Goal: Task Accomplishment & Management: Manage account settings

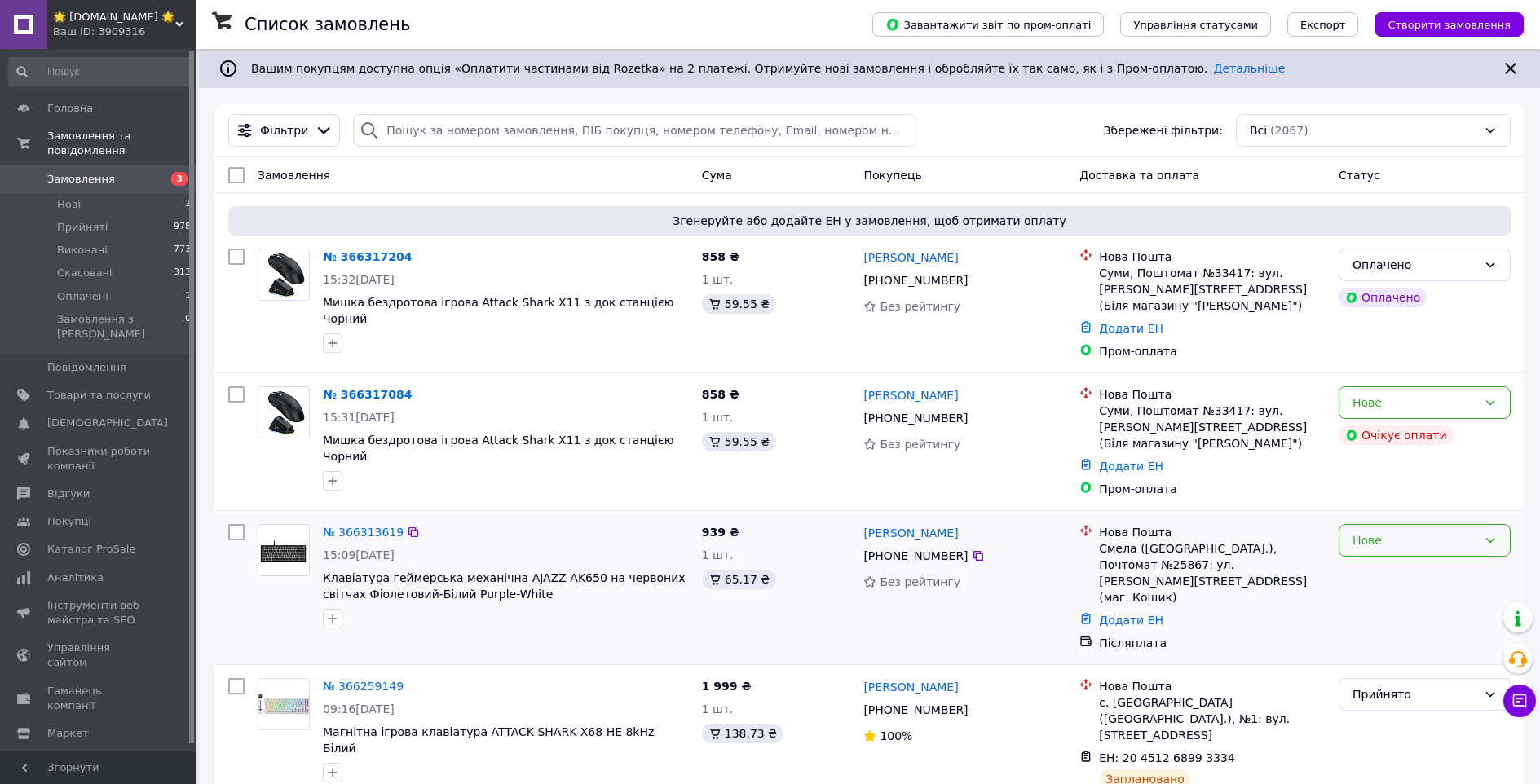
click at [1472, 531] on div "Нове" at bounding box center [1414, 539] width 125 height 18
click at [1406, 540] on li "Прийнято" at bounding box center [1424, 543] width 170 height 29
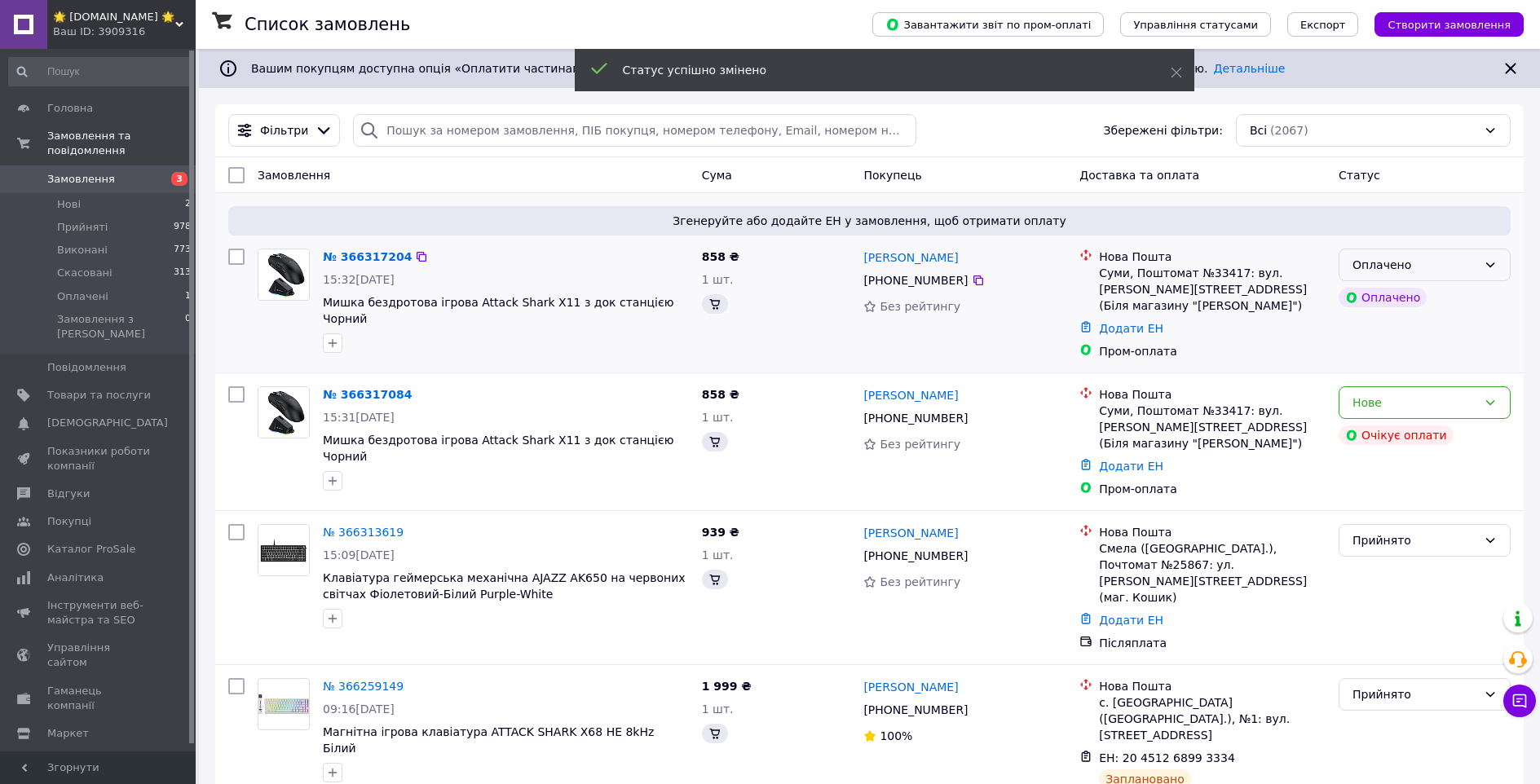
click at [1458, 262] on div "Оплачено" at bounding box center [1414, 264] width 125 height 18
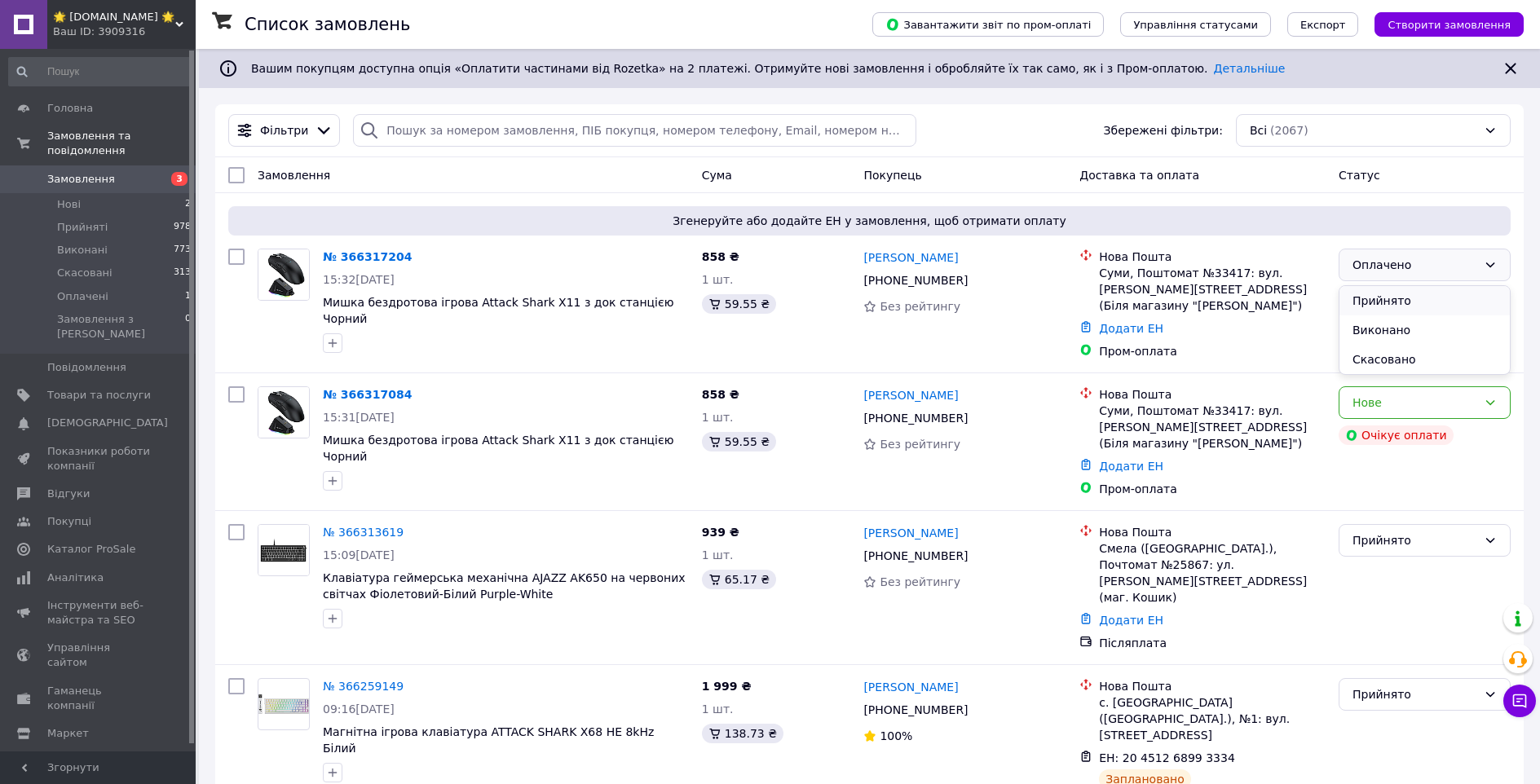
click at [1443, 294] on li "Прийнято" at bounding box center [1424, 300] width 170 height 29
click at [127, 415] on span "[DEMOGRAPHIC_DATA]" at bounding box center [99, 423] width 104 height 15
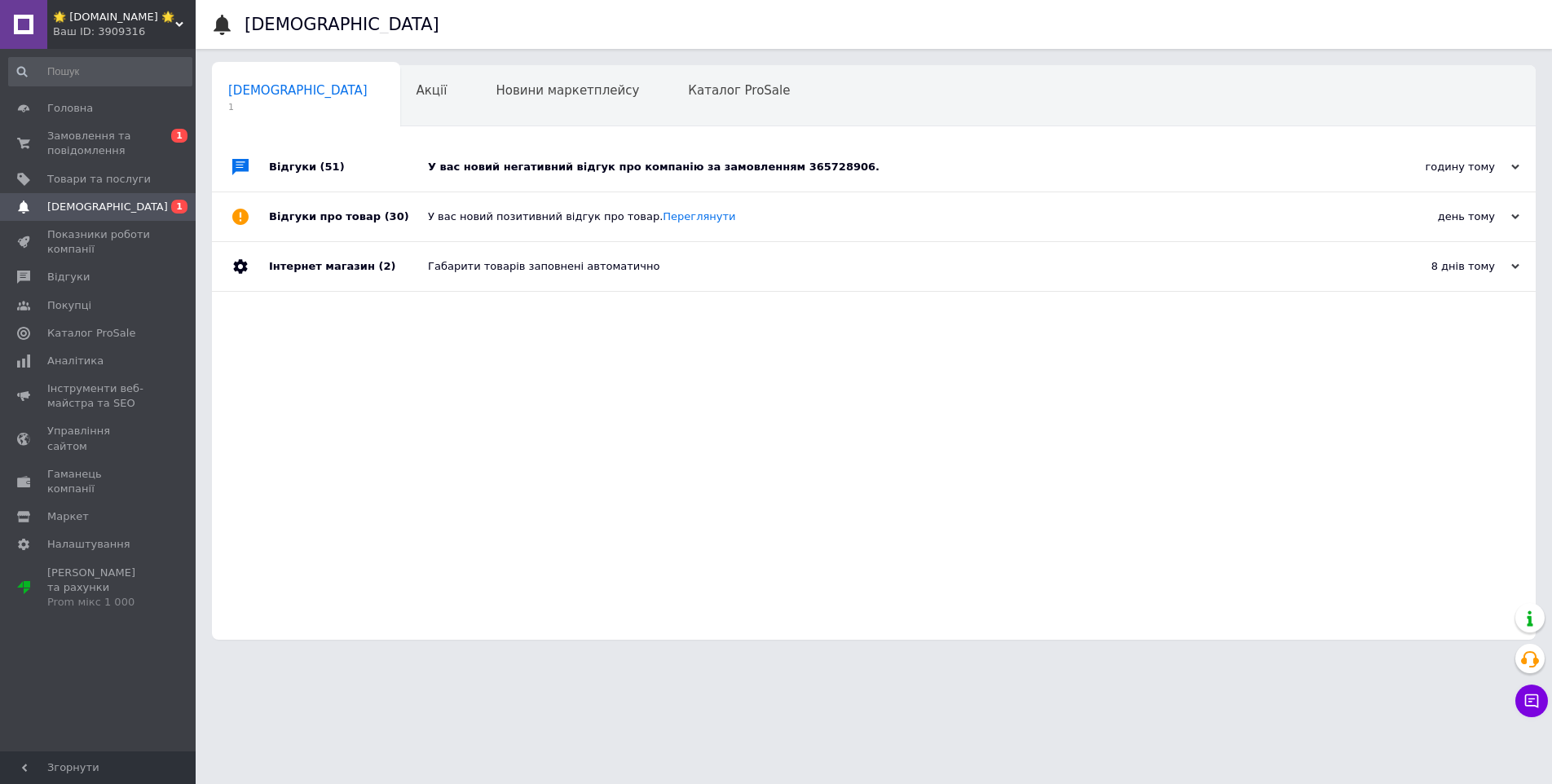
click at [675, 167] on div "У вас новий негативний відгук про компанію за замовленням 365728906." at bounding box center [892, 168] width 929 height 15
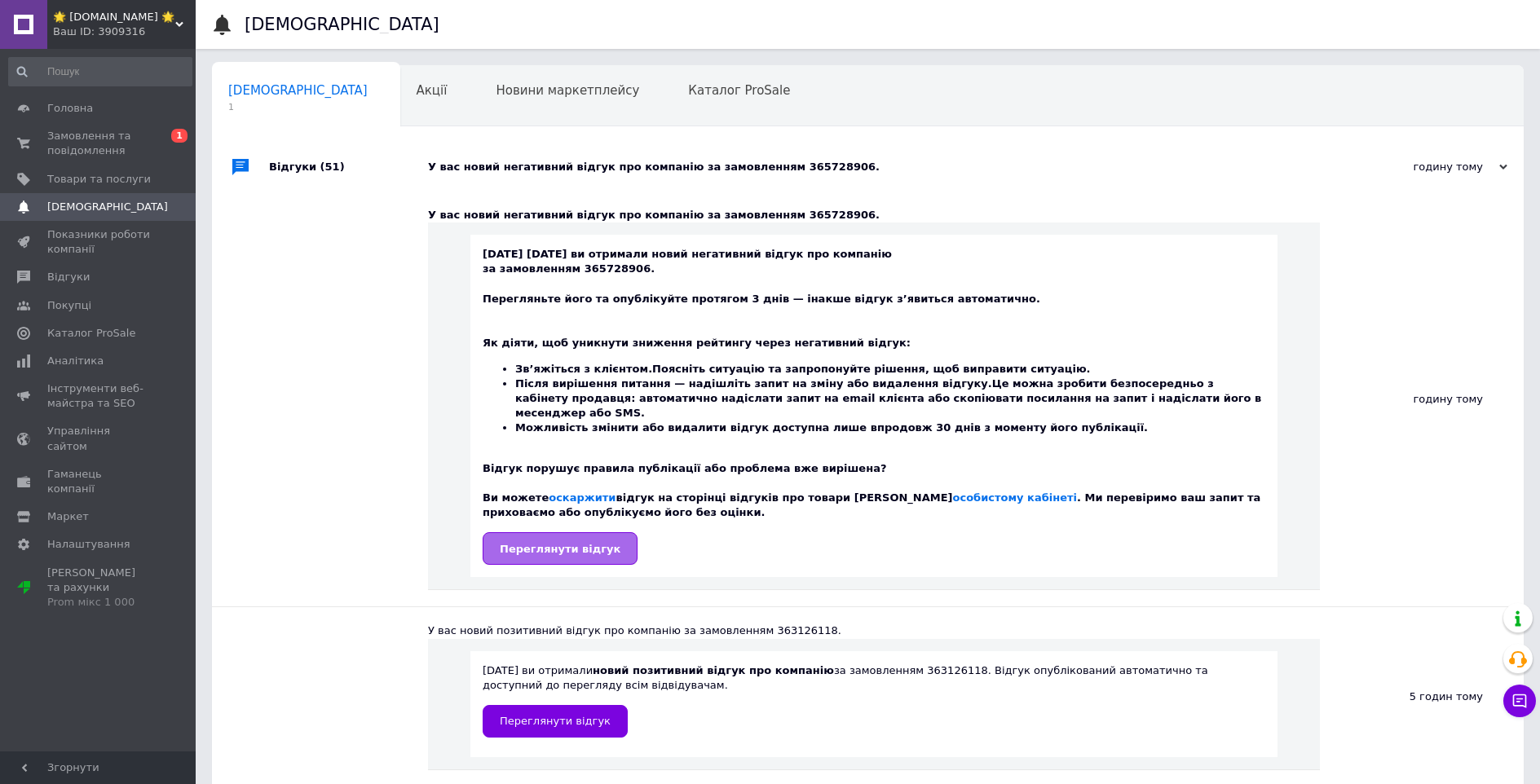
click at [586, 543] on span "Переглянути відгук" at bounding box center [560, 549] width 121 height 13
click at [604, 534] on link "Переглянути відгук" at bounding box center [560, 548] width 155 height 33
click at [119, 146] on span "Замовлення та повідомлення" at bounding box center [99, 143] width 104 height 29
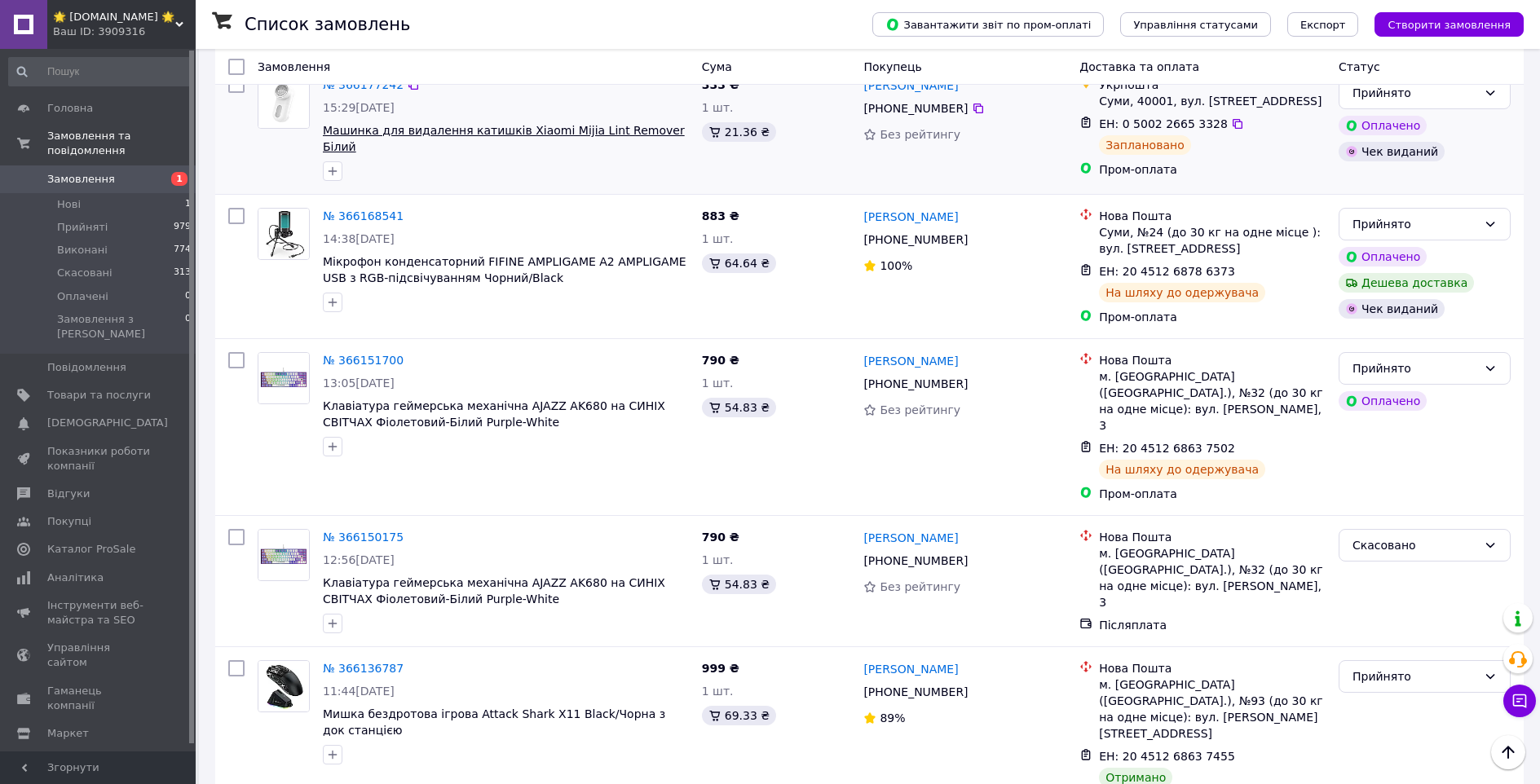
scroll to position [2367, 0]
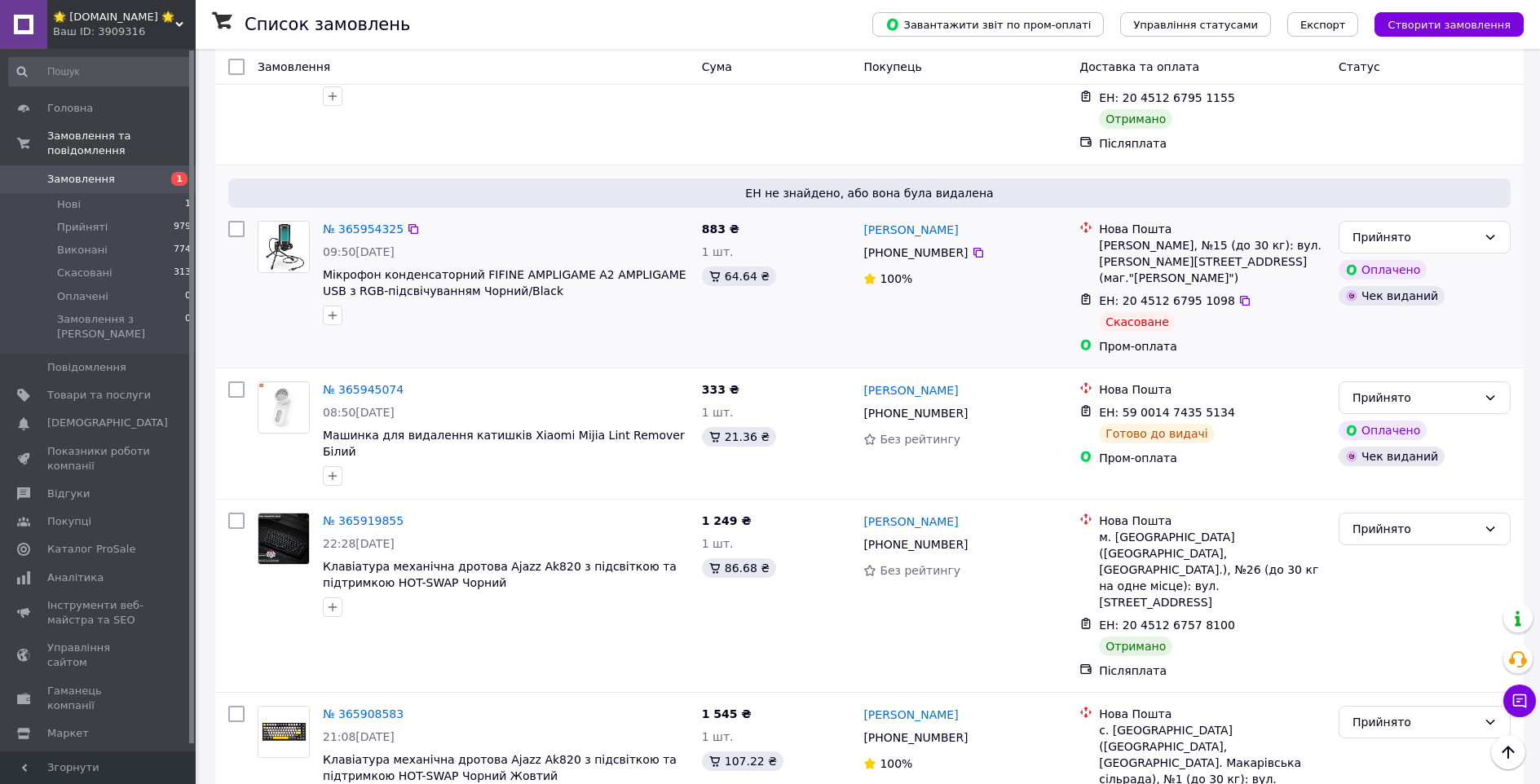
scroll to position [2370, 0]
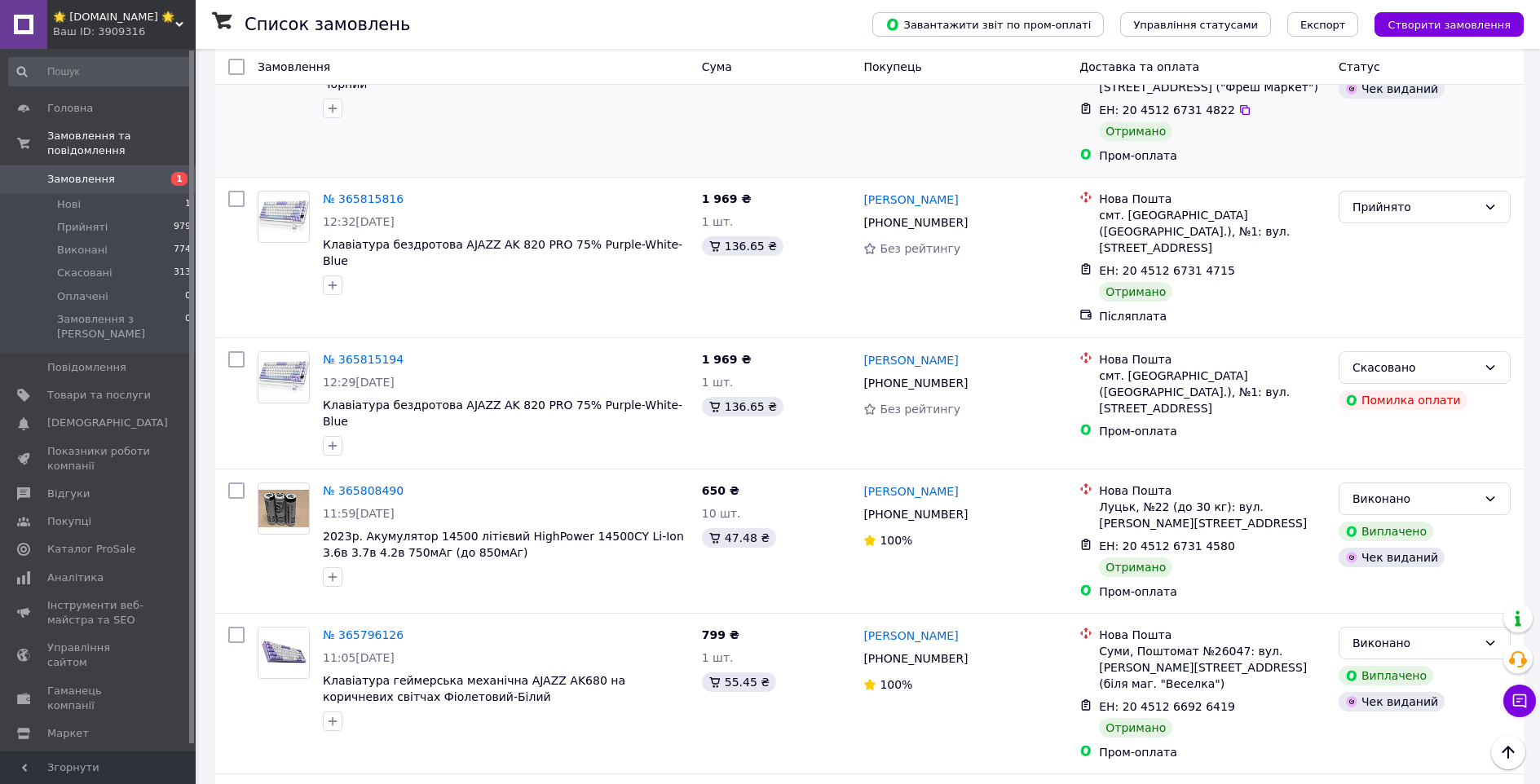
scroll to position [1711, 0]
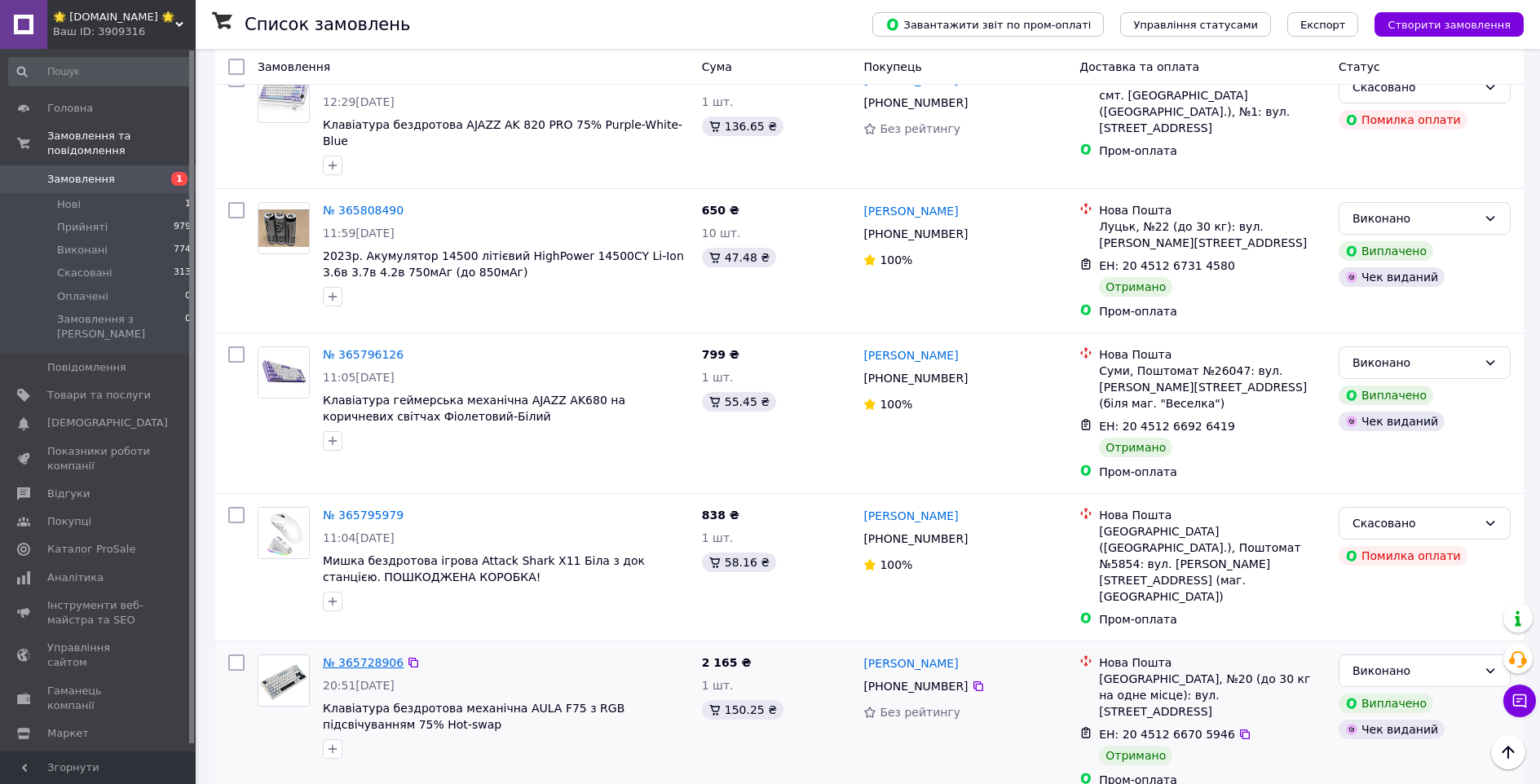
click at [344, 656] on link "№ 365728906" at bounding box center [363, 663] width 80 height 13
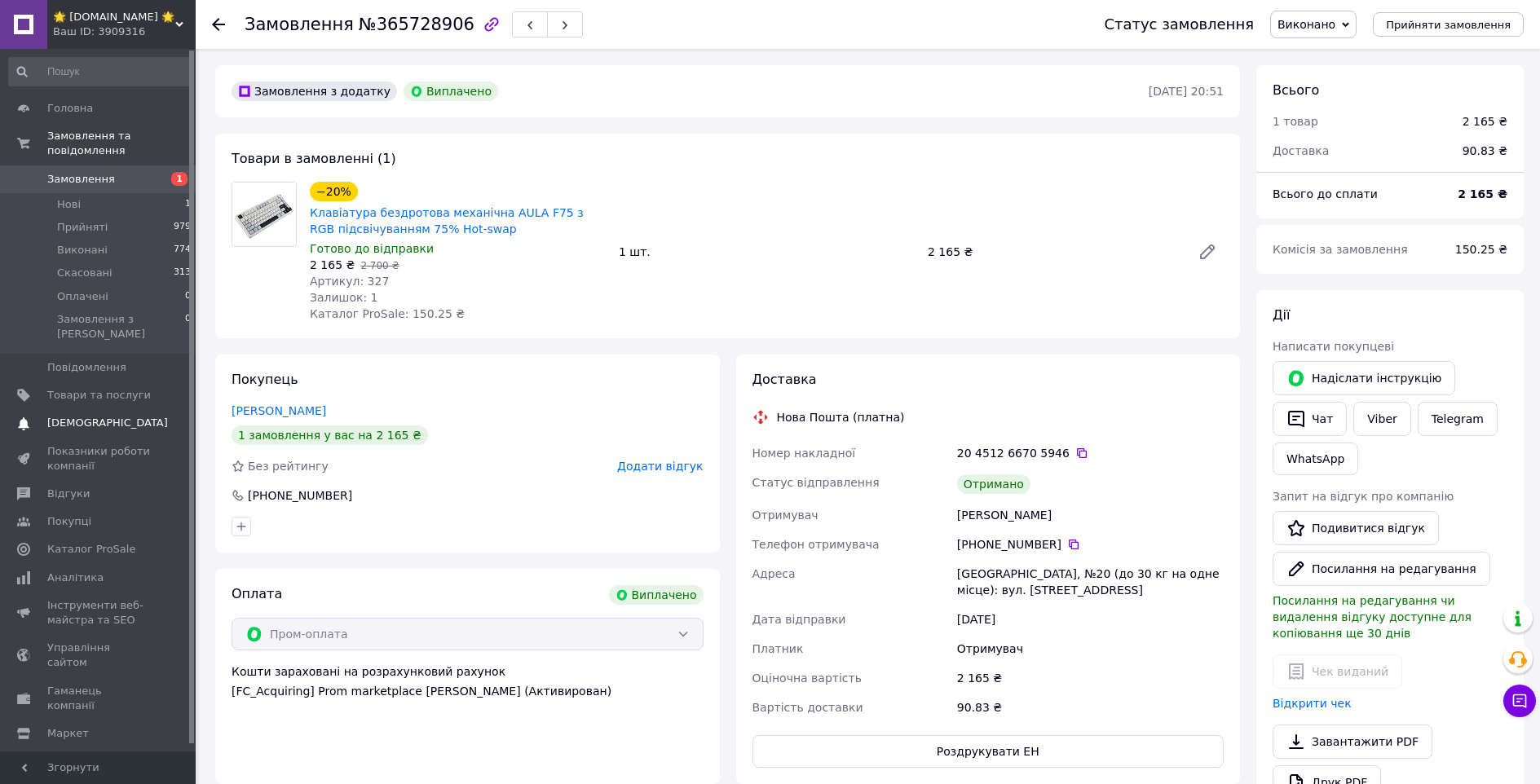
click at [98, 415] on span "[DEMOGRAPHIC_DATA]" at bounding box center [107, 423] width 121 height 15
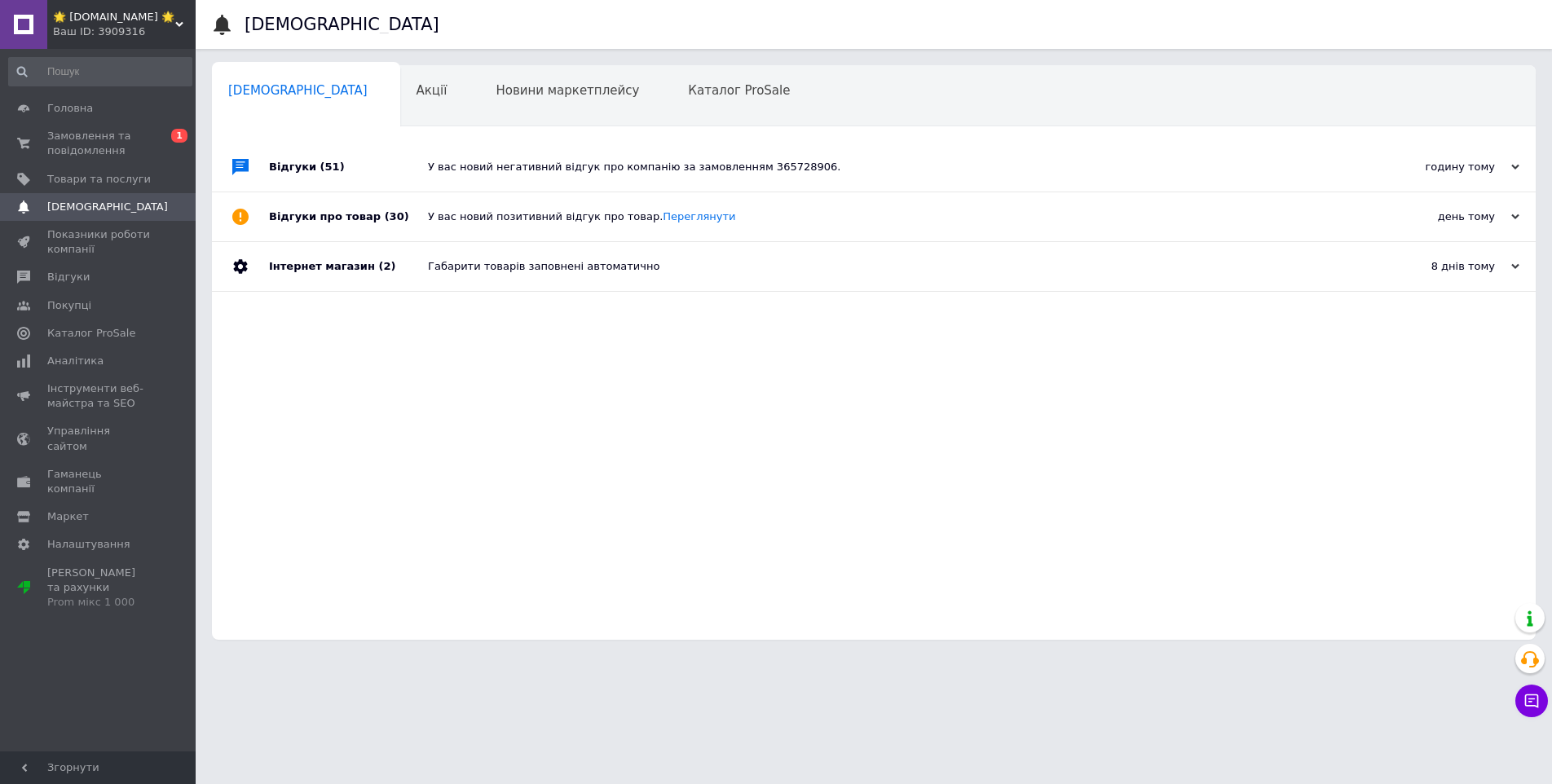
click at [649, 162] on div "У вас новий негативний відгук про компанію за замовленням 365728906." at bounding box center [892, 168] width 929 height 15
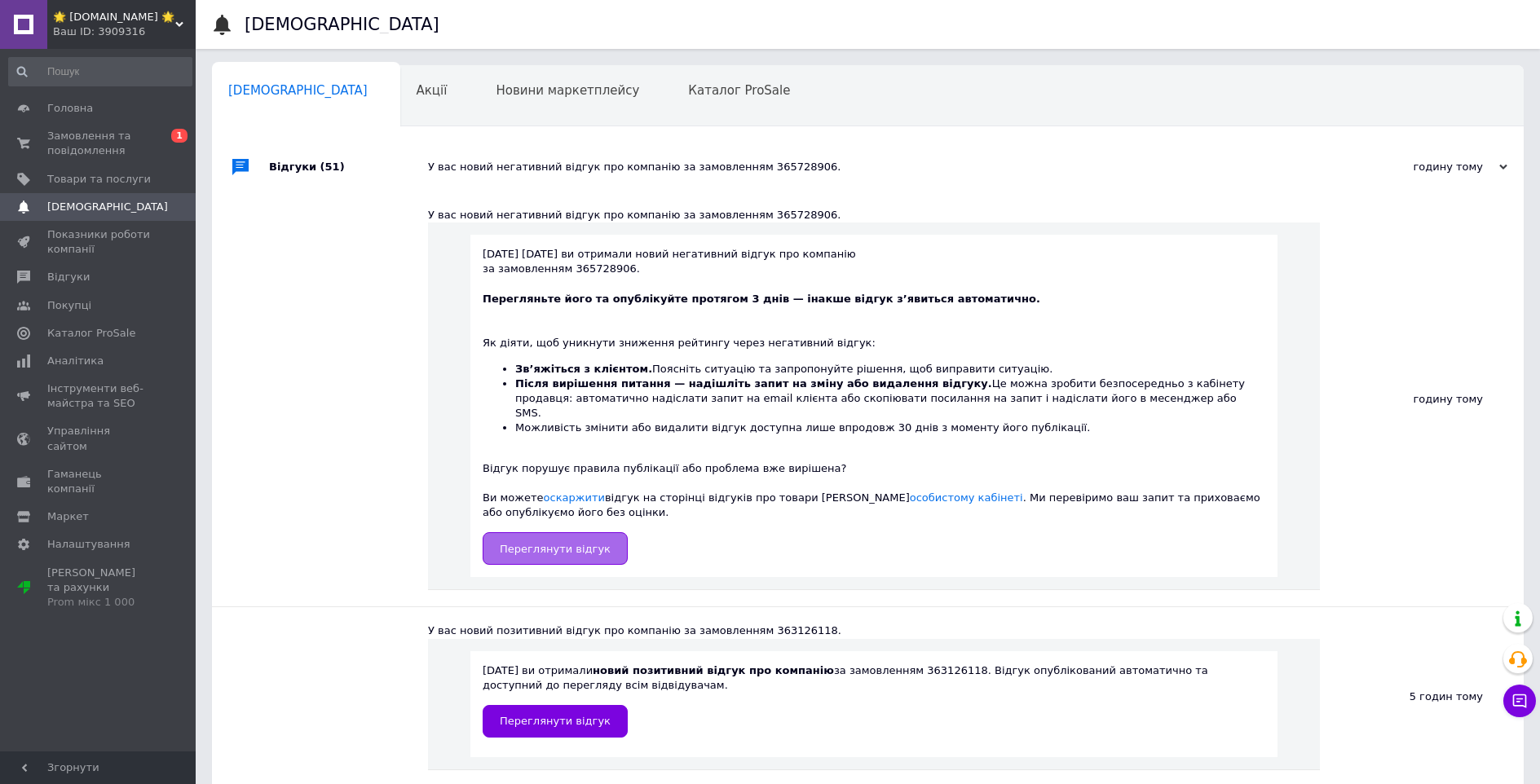
click at [550, 543] on span "Переглянути відгук" at bounding box center [555, 549] width 111 height 13
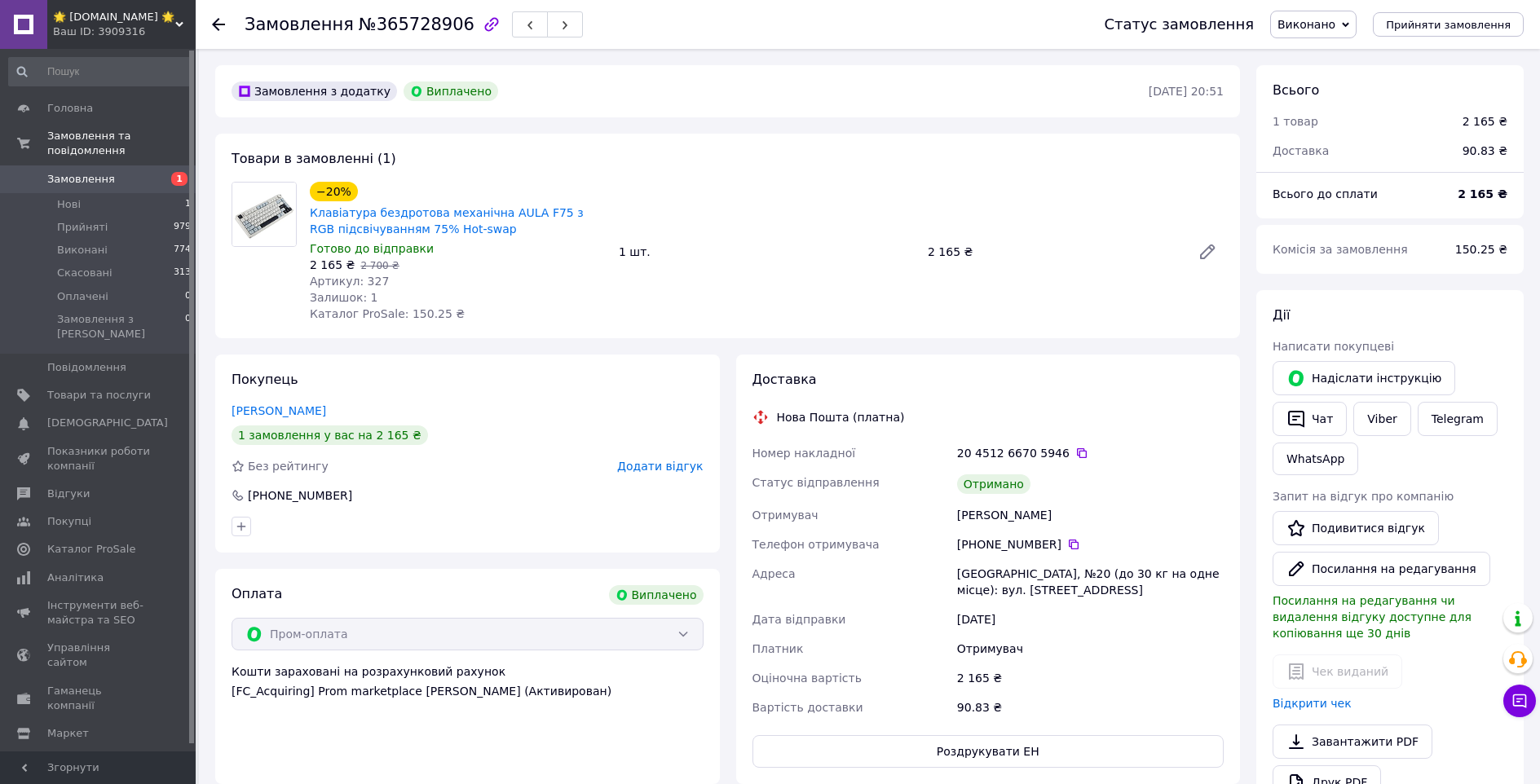
click at [256, 416] on link "Семеринський Вадим" at bounding box center [278, 411] width 95 height 13
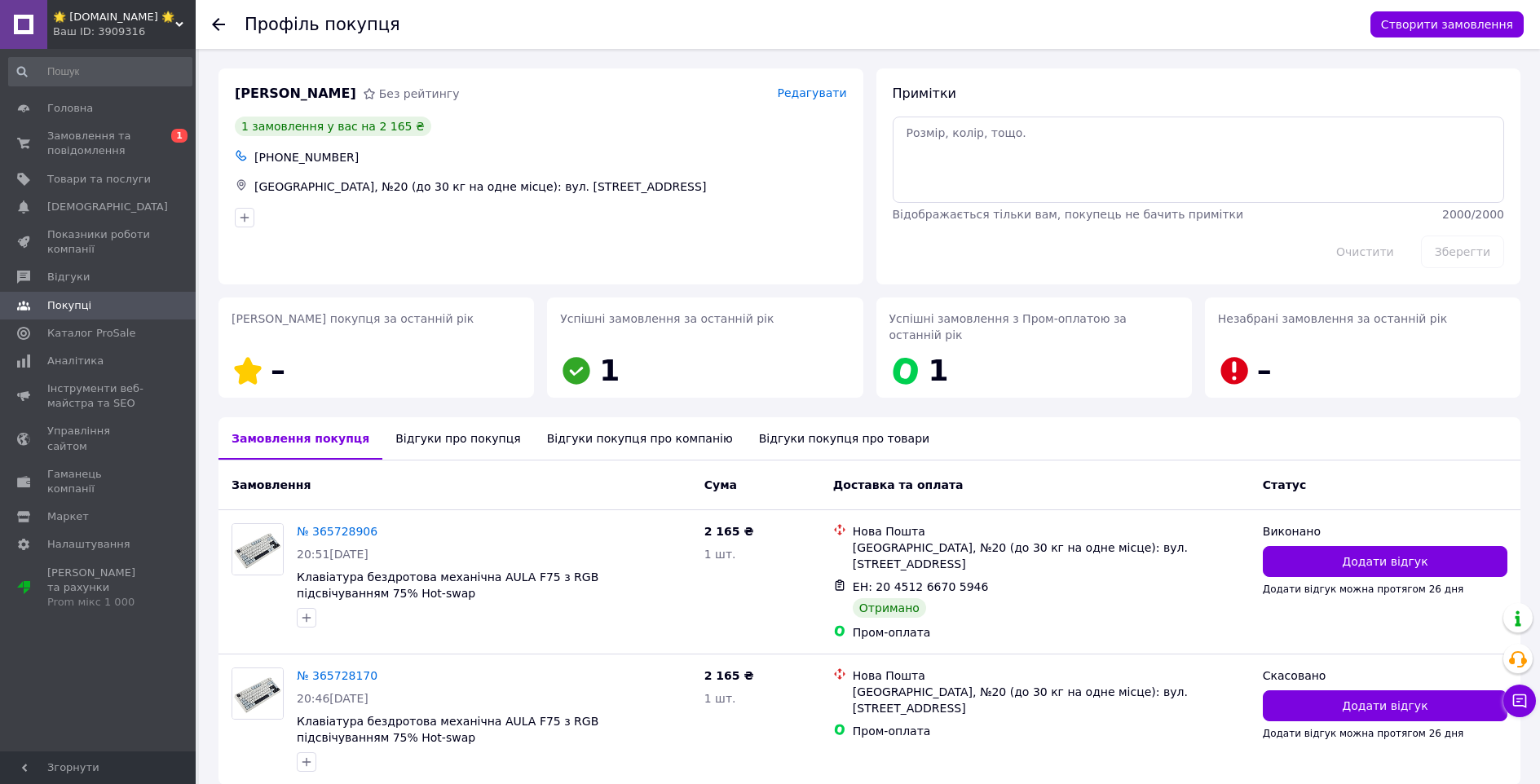
scroll to position [44, 0]
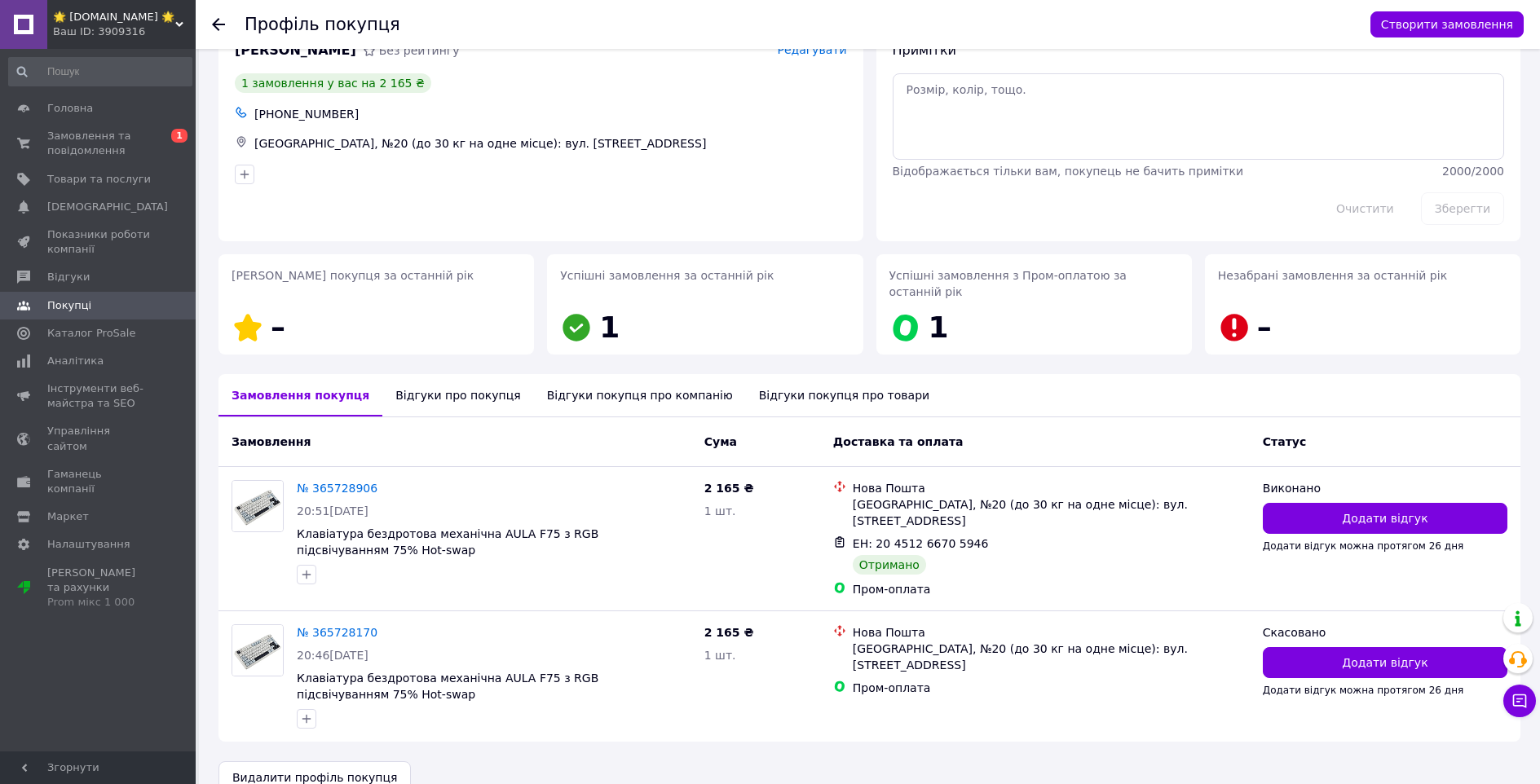
click at [457, 382] on div "Відгуки про покупця" at bounding box center [457, 395] width 151 height 43
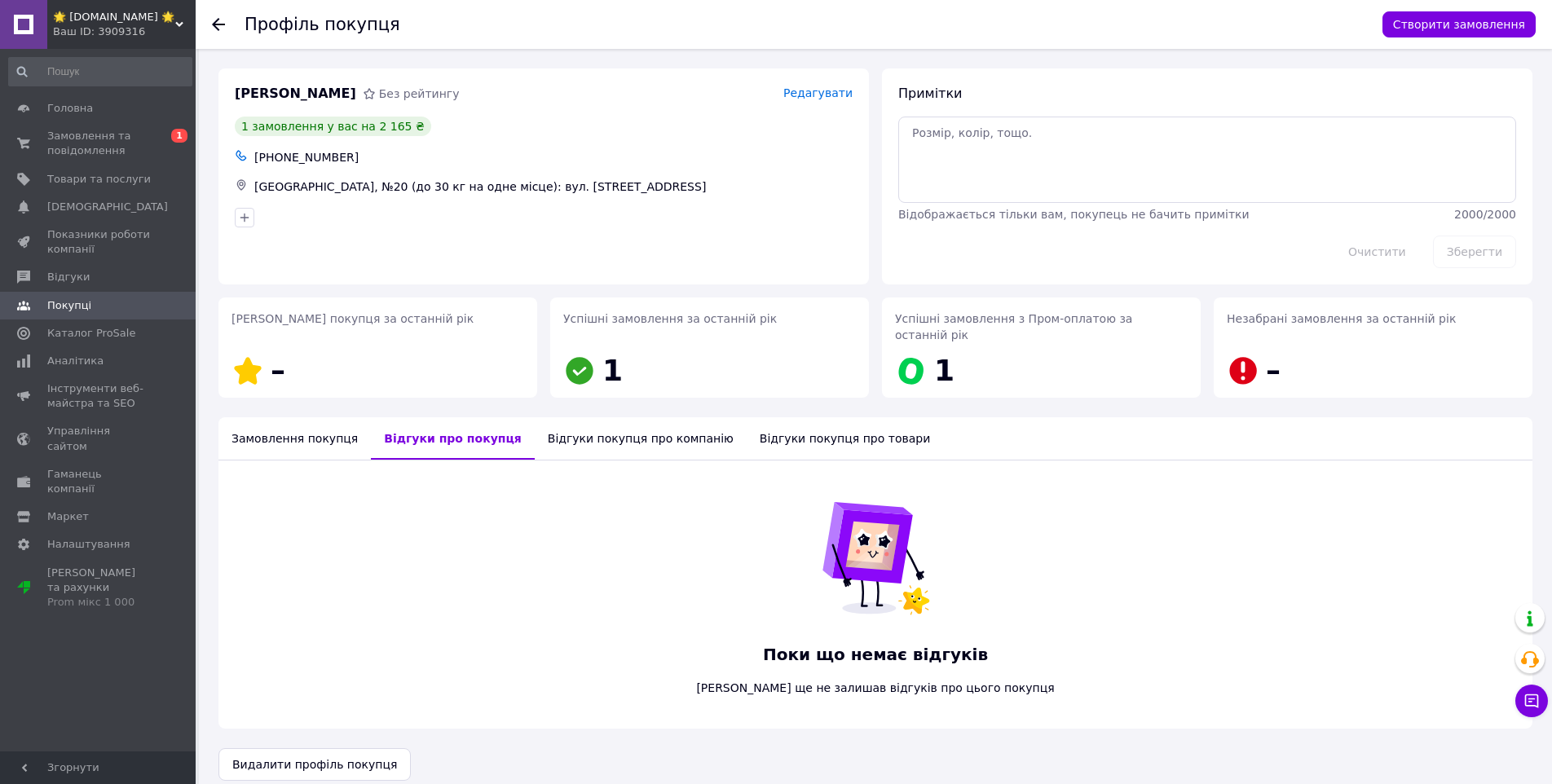
click at [280, 426] on div "Замовлення покупця" at bounding box center [295, 438] width 153 height 43
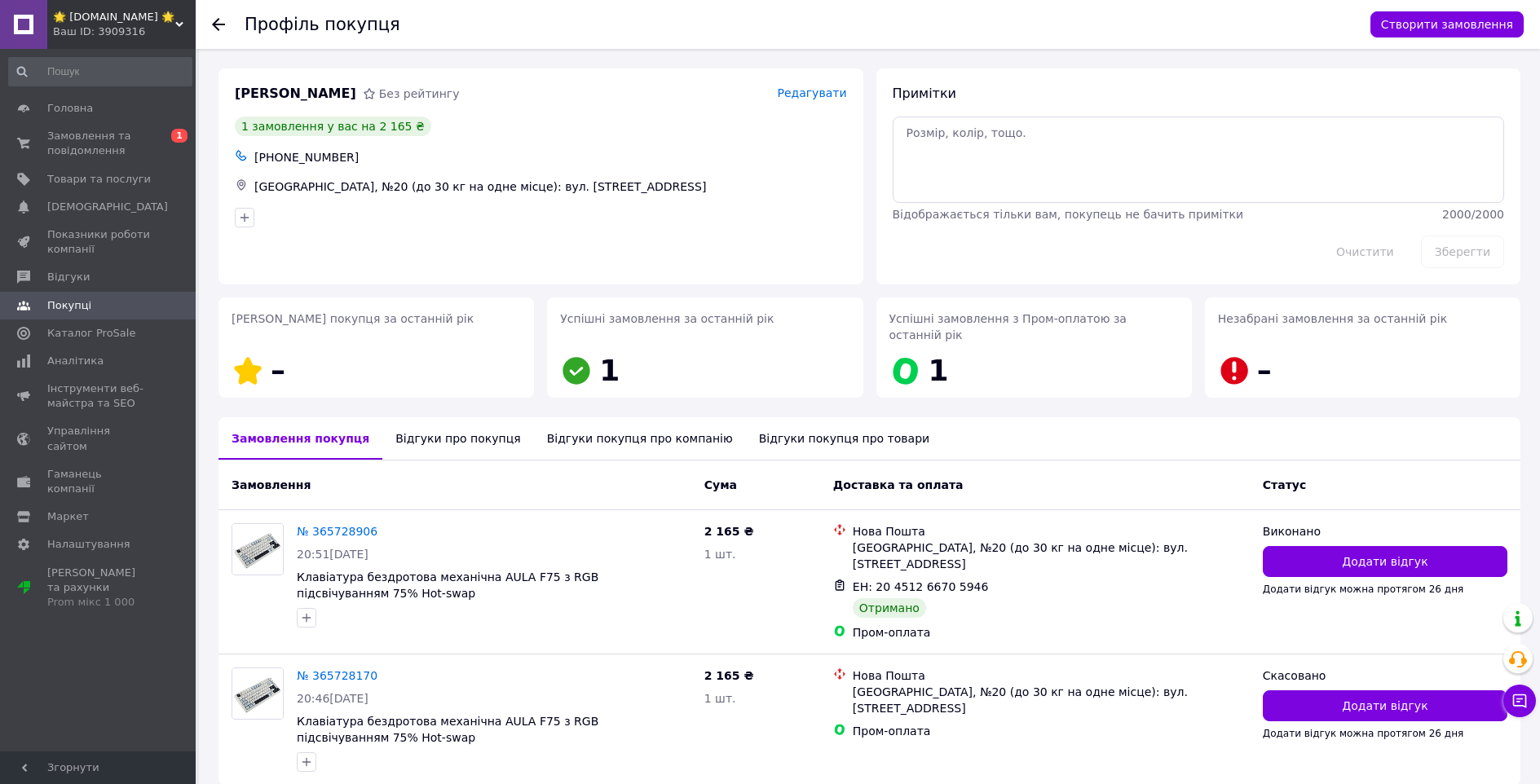
click at [819, 427] on div "Відгуки покупця про товари" at bounding box center [844, 438] width 196 height 43
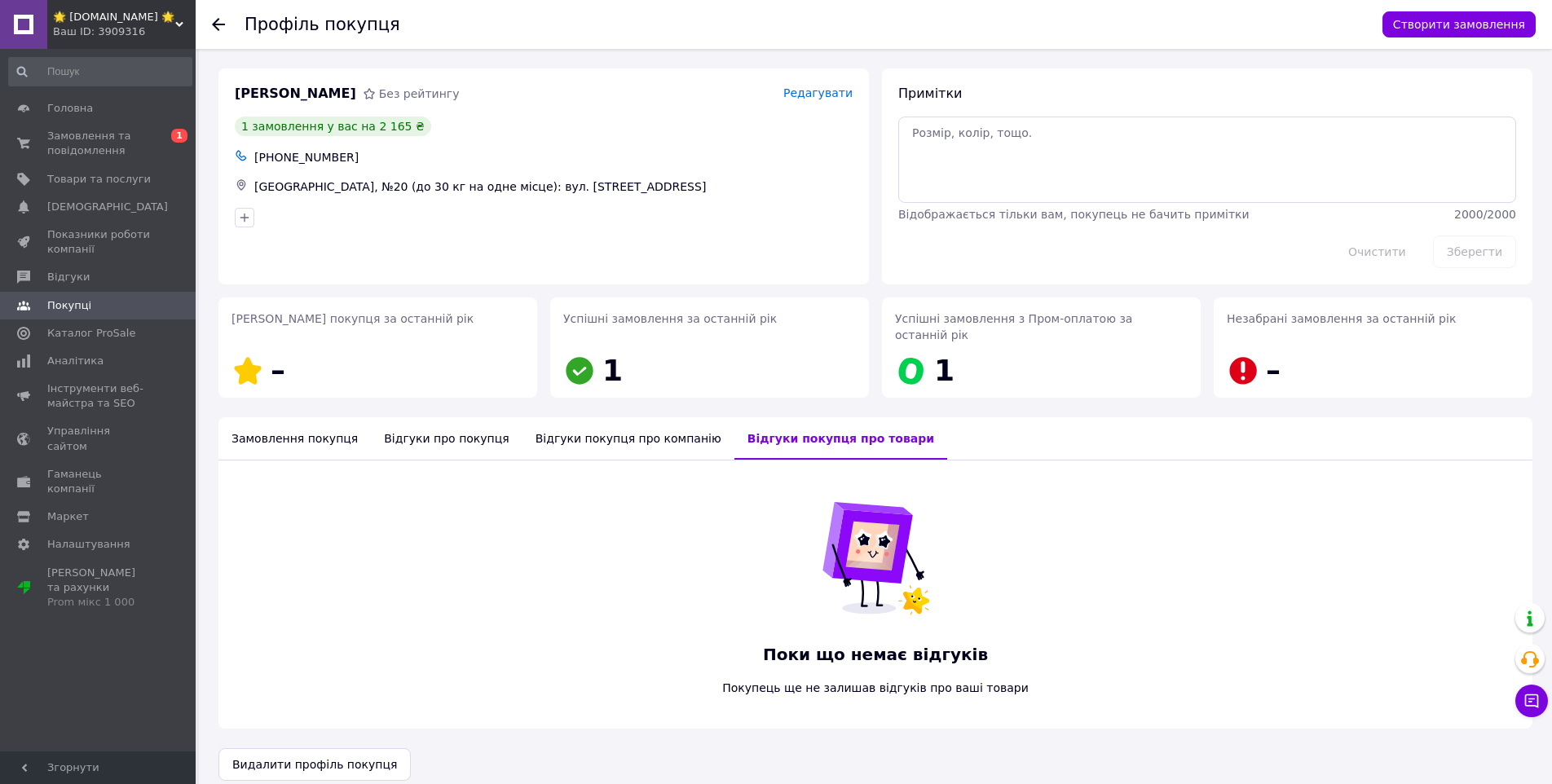
click at [571, 428] on div "Відгуки покупця про компанію" at bounding box center [629, 438] width 212 height 43
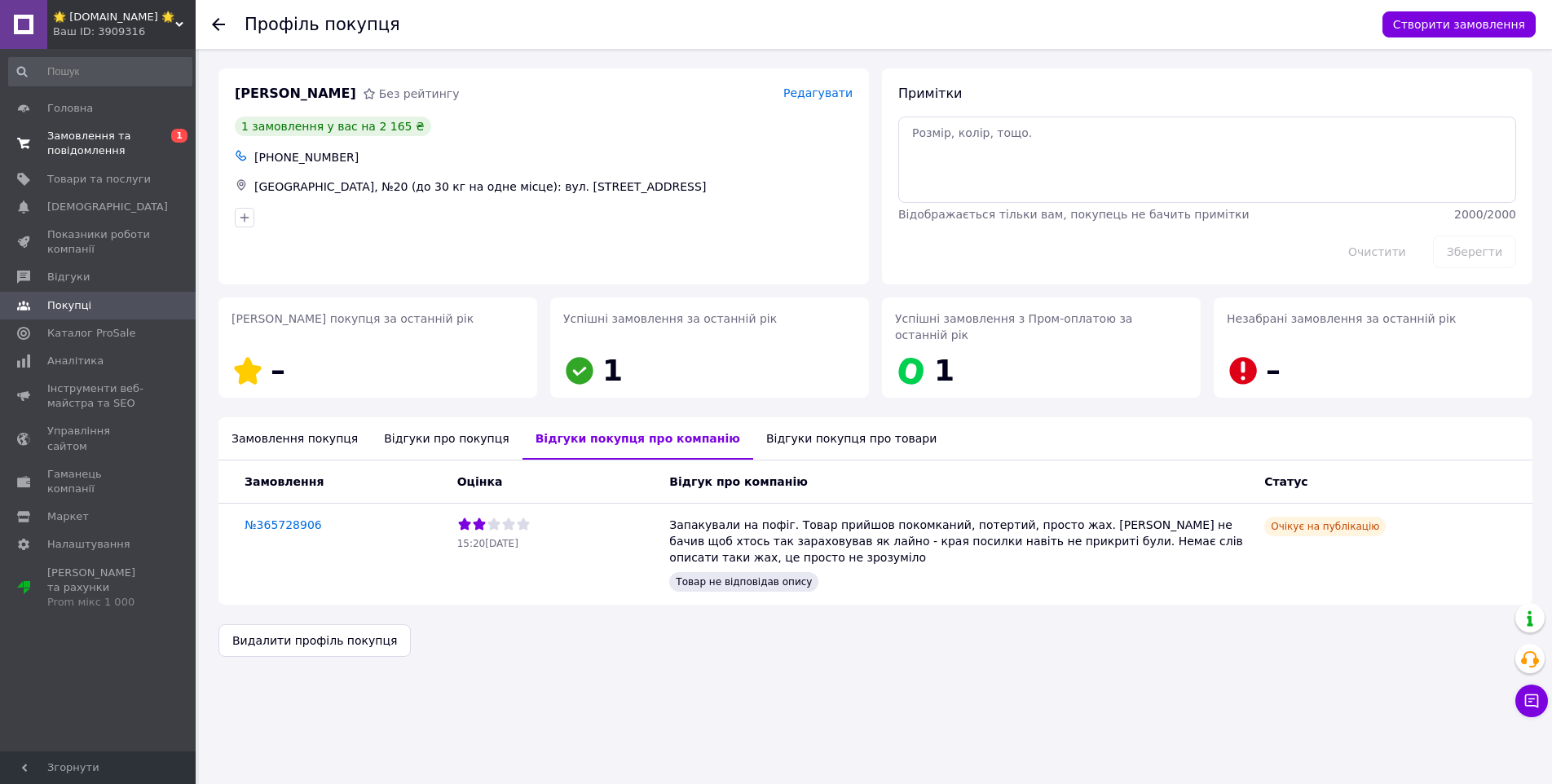
click at [131, 150] on span "Замовлення та повідомлення" at bounding box center [99, 143] width 104 height 29
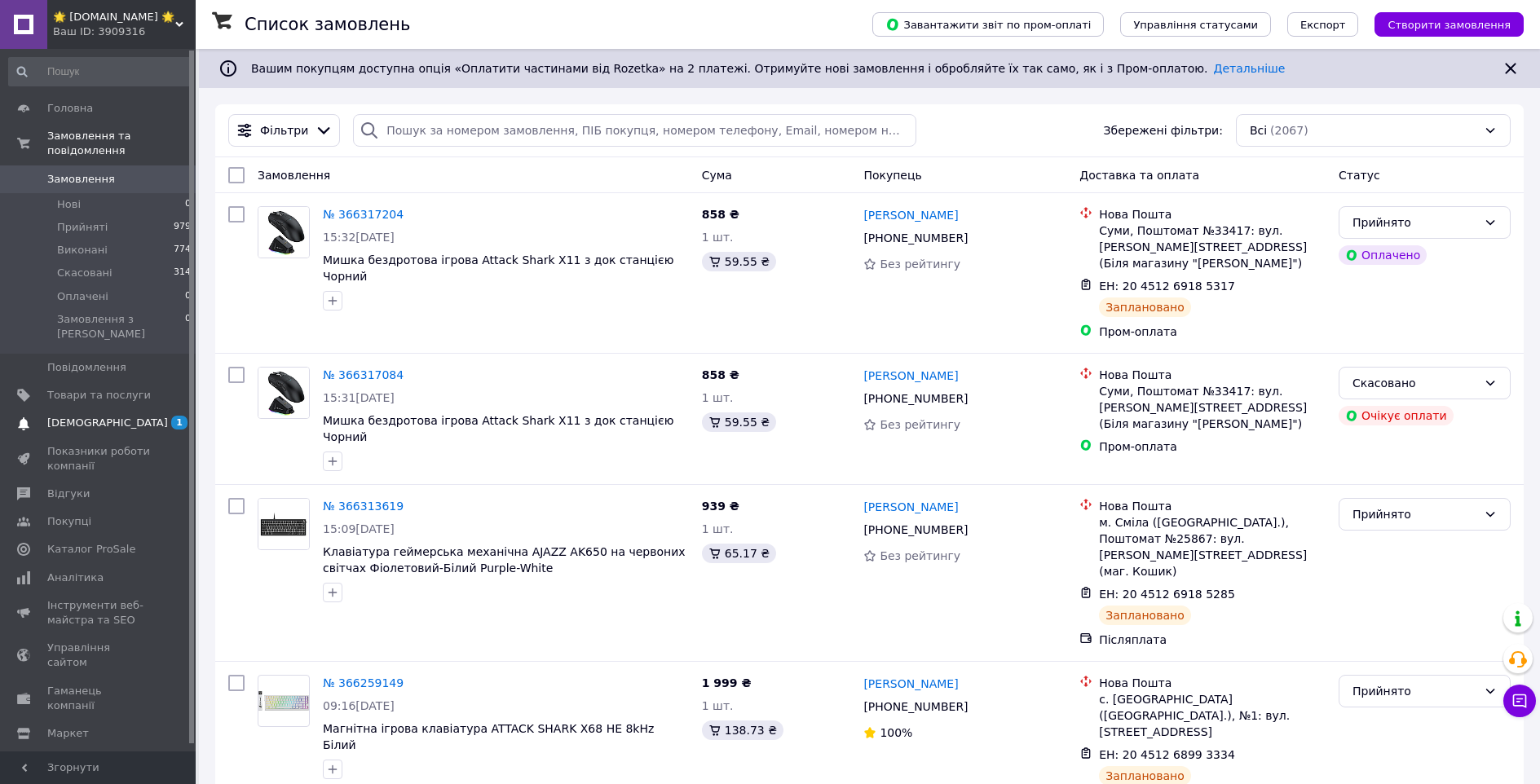
click at [169, 415] on span "1 0" at bounding box center [173, 423] width 45 height 15
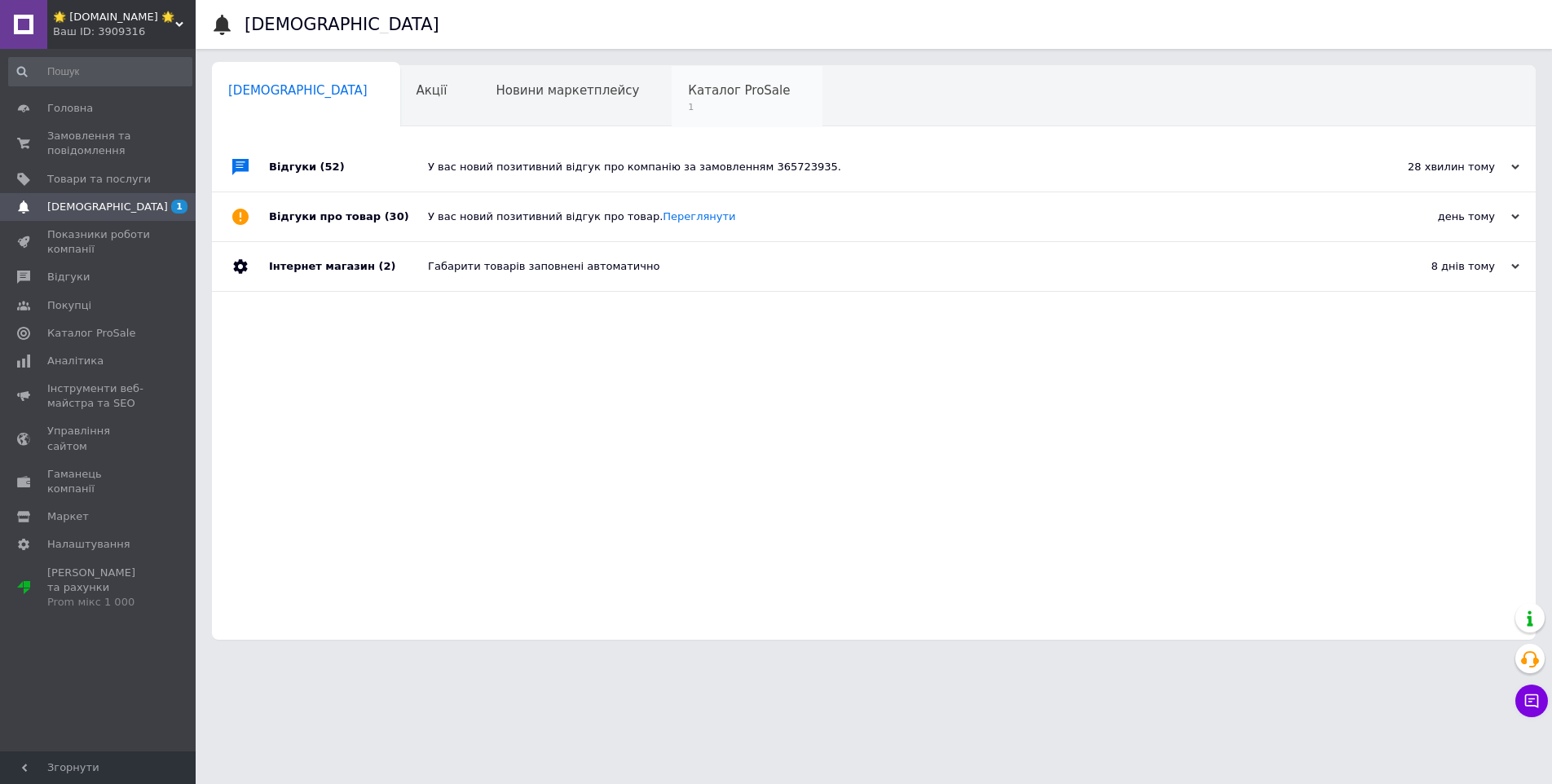
click at [688, 106] on span "1" at bounding box center [739, 107] width 102 height 13
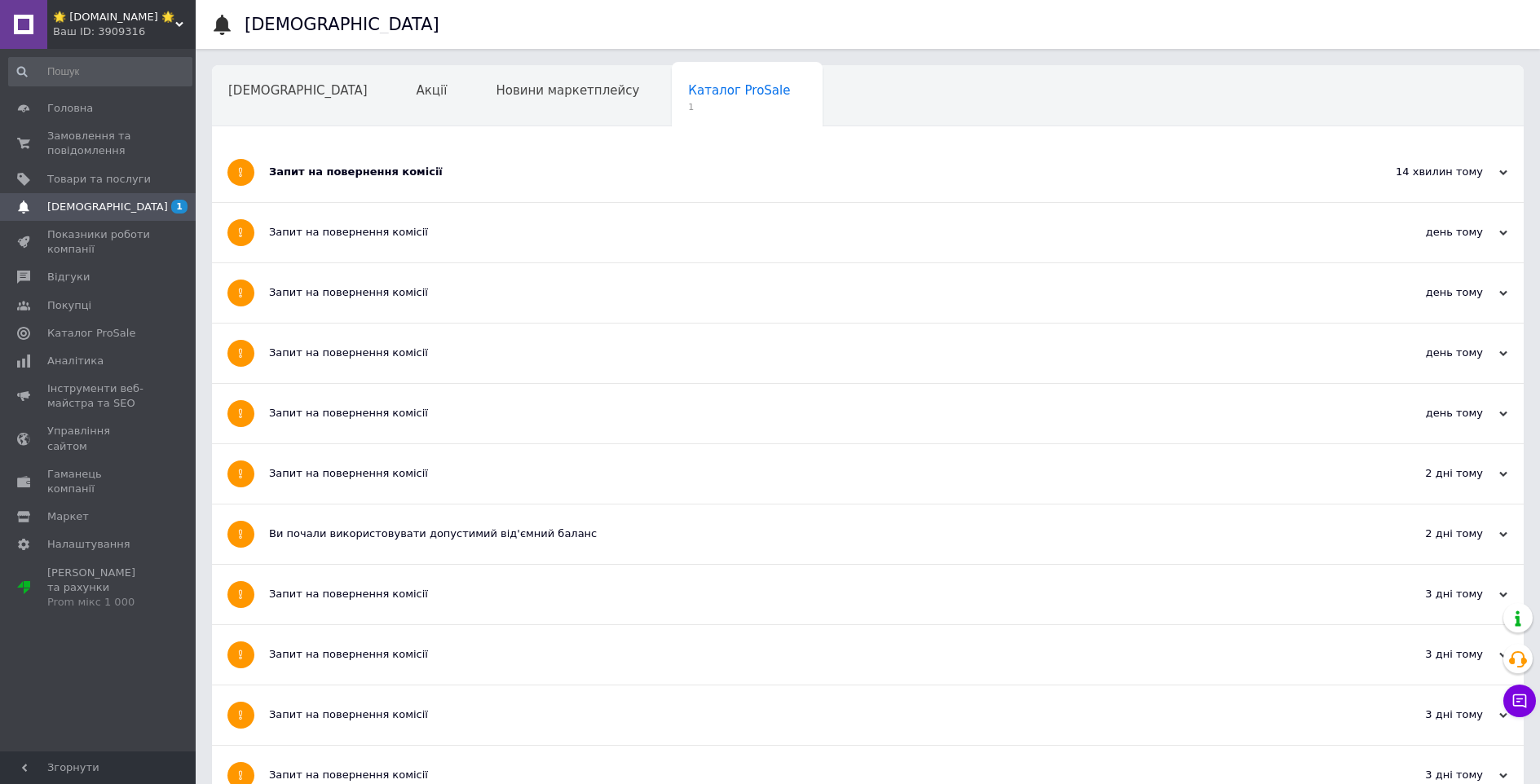
click at [406, 152] on div "Запит на повернення комісії" at bounding box center [806, 172] width 1075 height 59
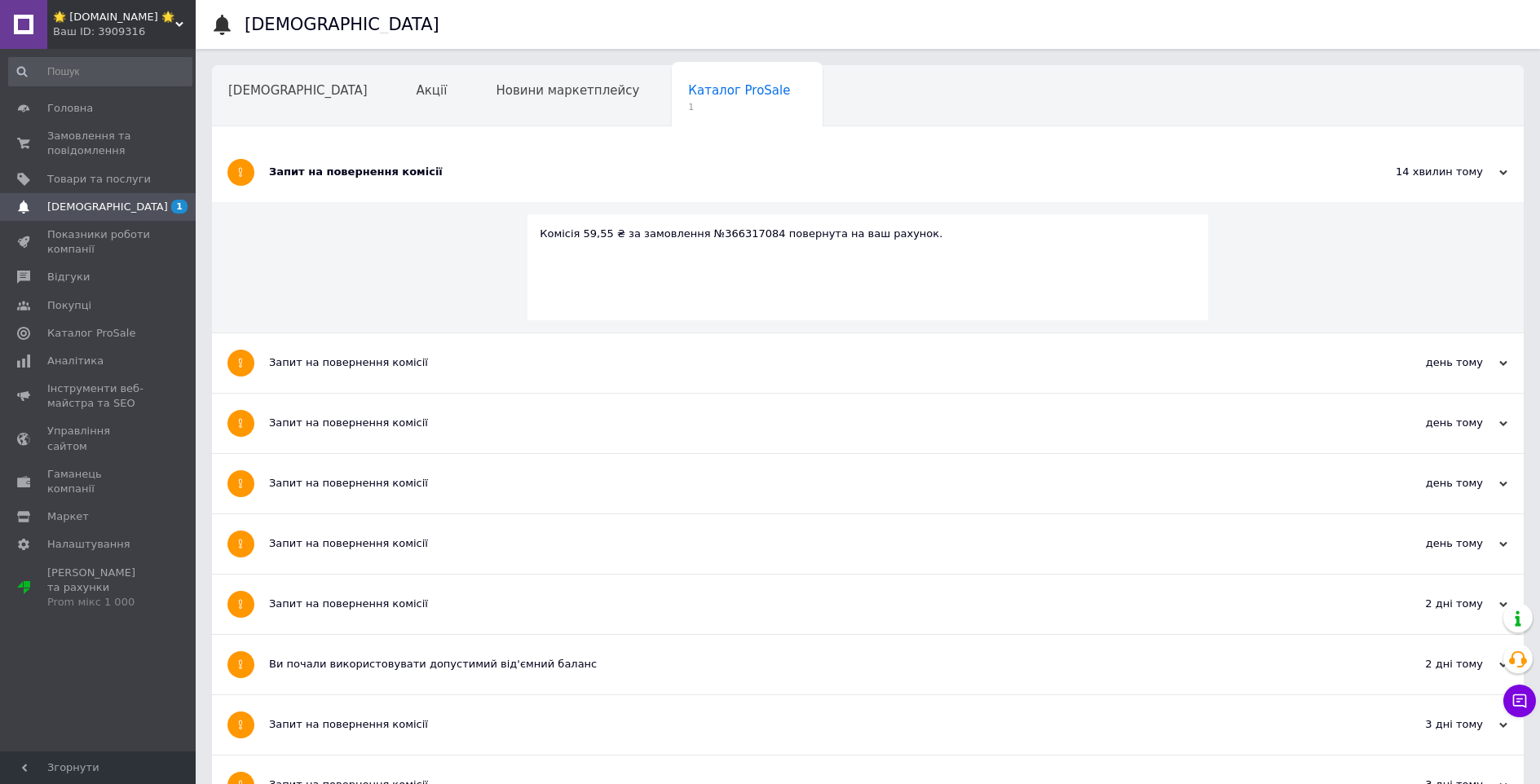
click at [407, 156] on div "Запит на повернення комісії" at bounding box center [806, 172] width 1075 height 59
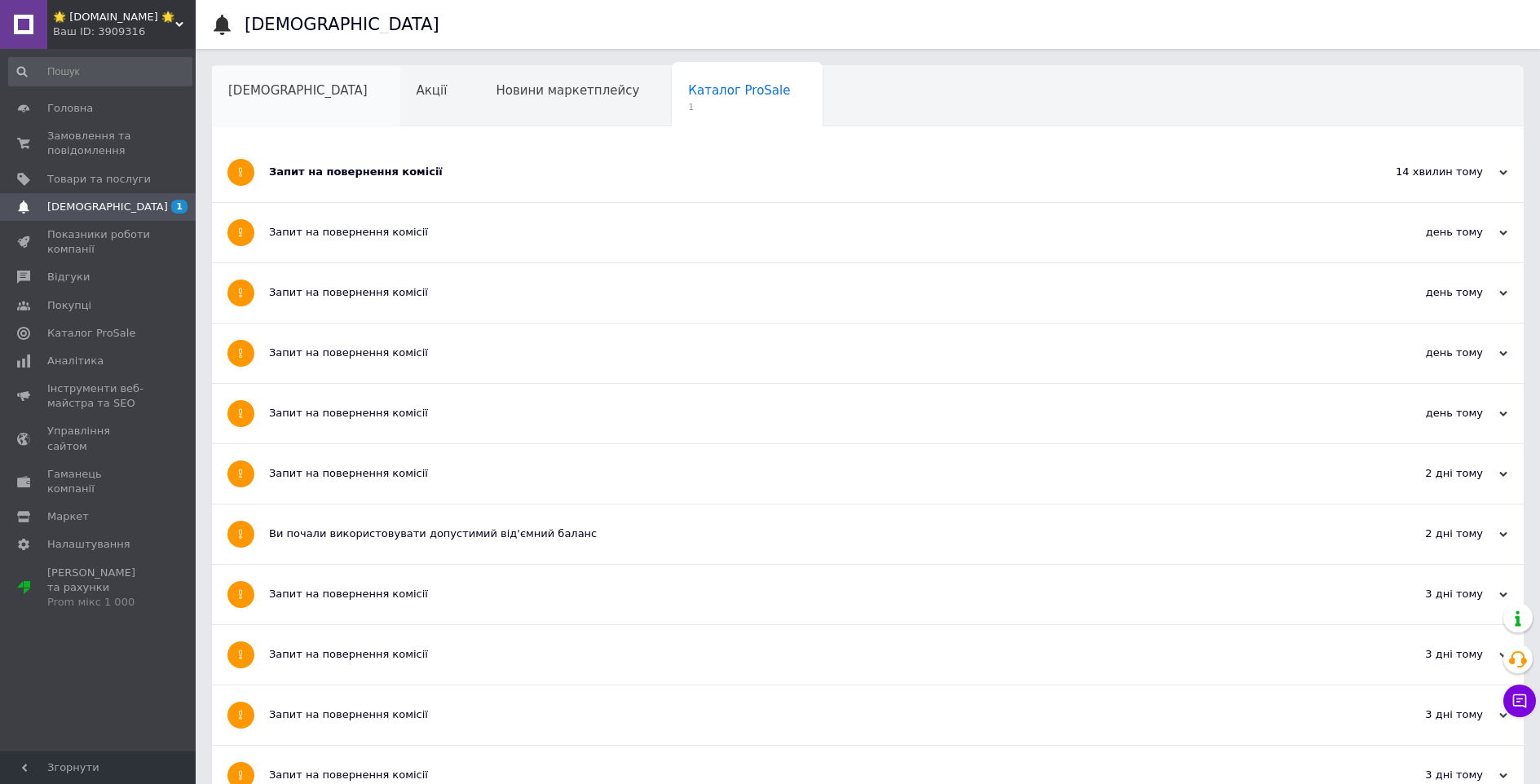
click at [280, 90] on span "[DEMOGRAPHIC_DATA]" at bounding box center [297, 90] width 139 height 15
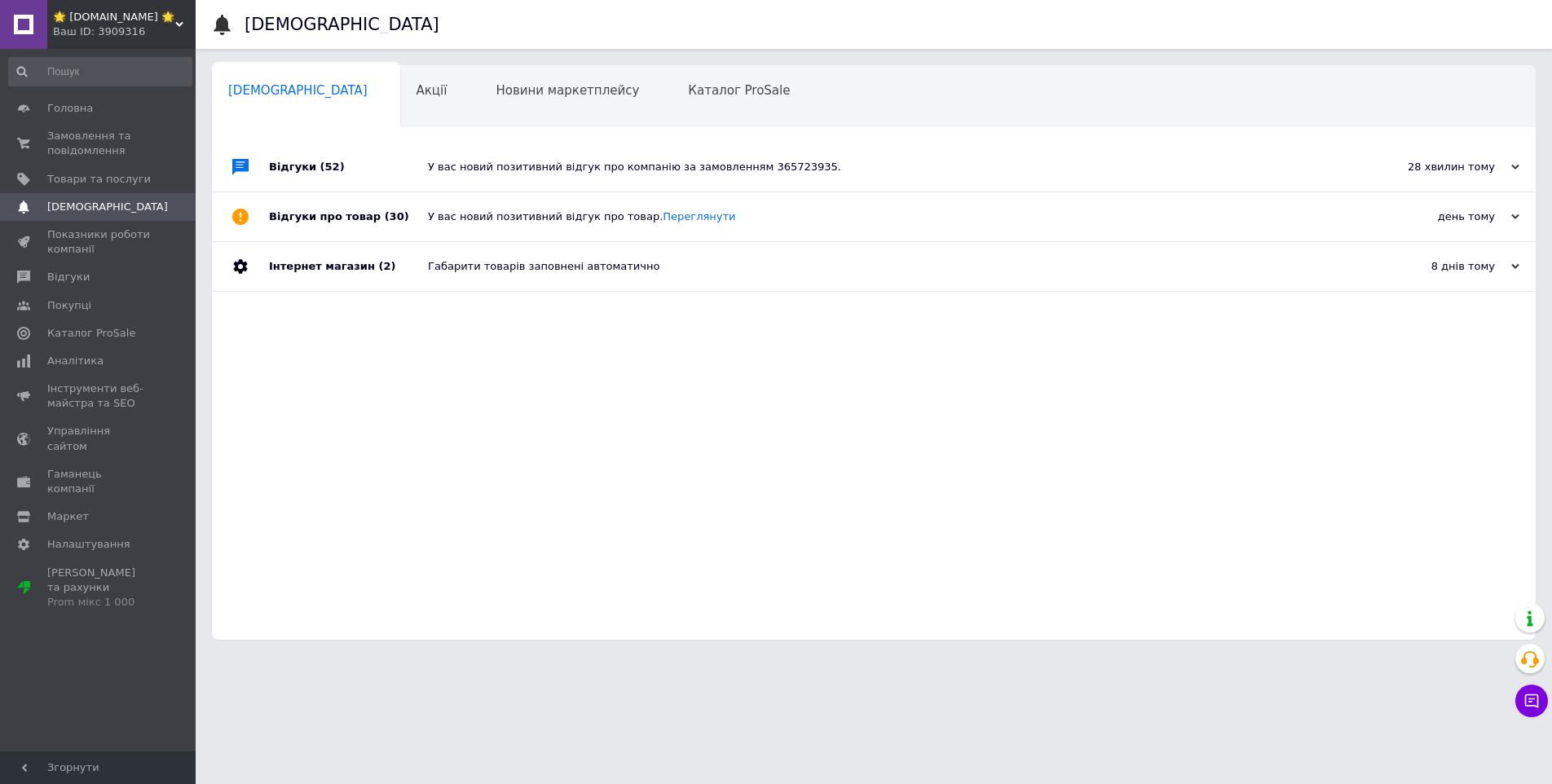
click at [471, 165] on div "У вас новий позитивний відгук про компанію за замовленням 365723935." at bounding box center [892, 168] width 929 height 15
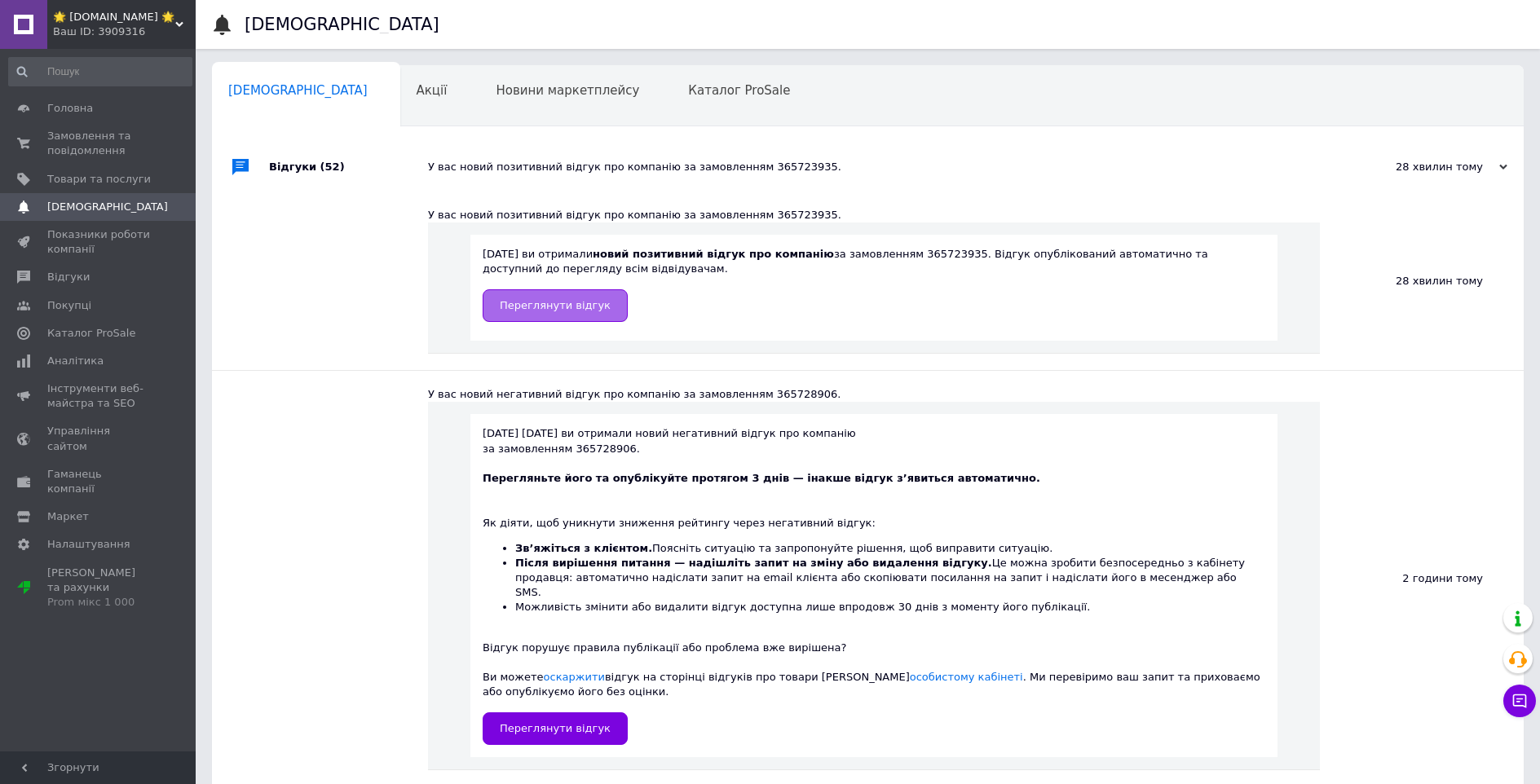
click at [590, 299] on span "Переглянути відгук" at bounding box center [555, 305] width 111 height 13
click at [94, 137] on span "Замовлення та повідомлення" at bounding box center [99, 143] width 104 height 29
